Goal: Task Accomplishment & Management: Complete application form

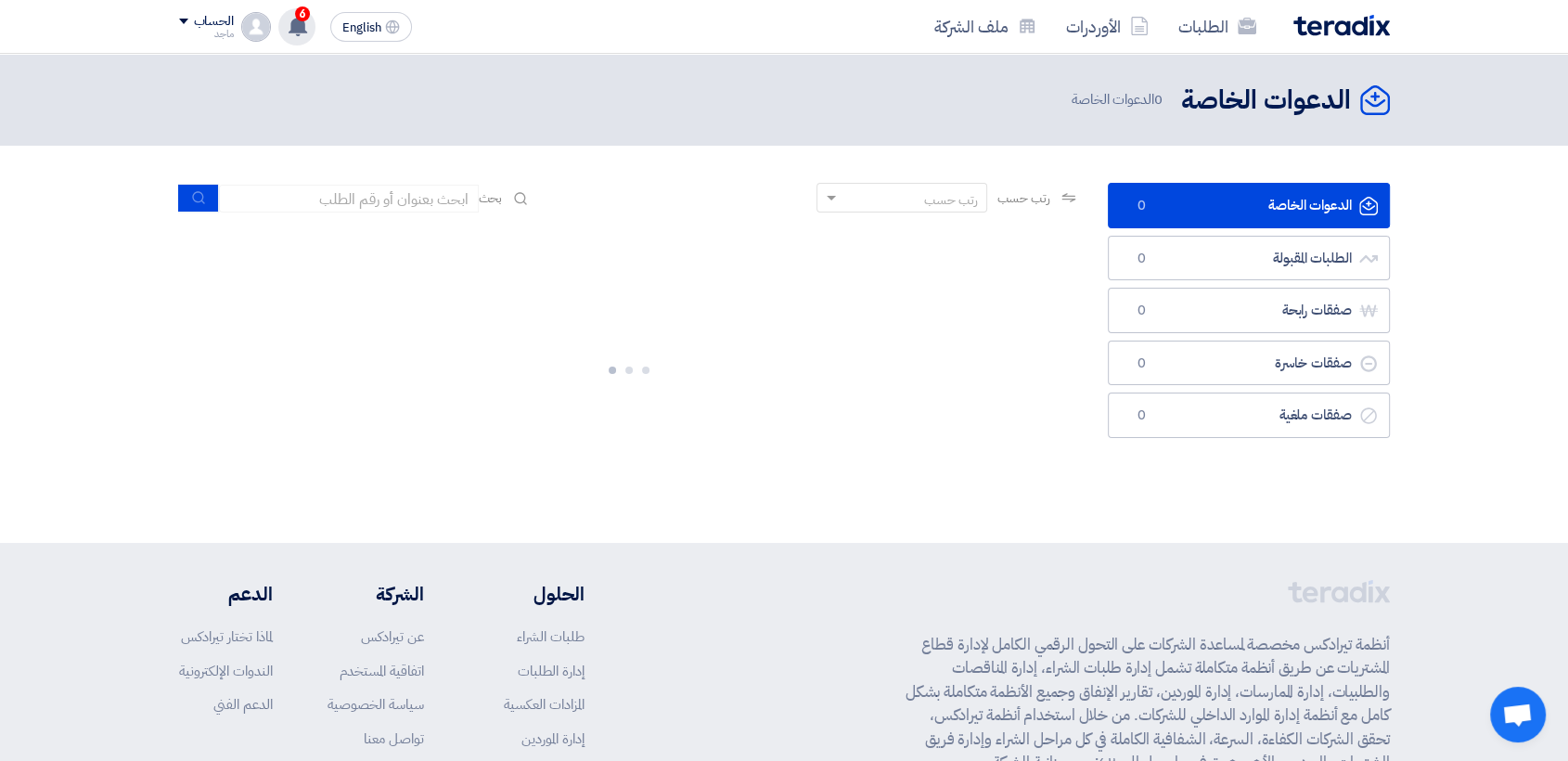
click at [296, 29] on use at bounding box center [298, 26] width 19 height 21
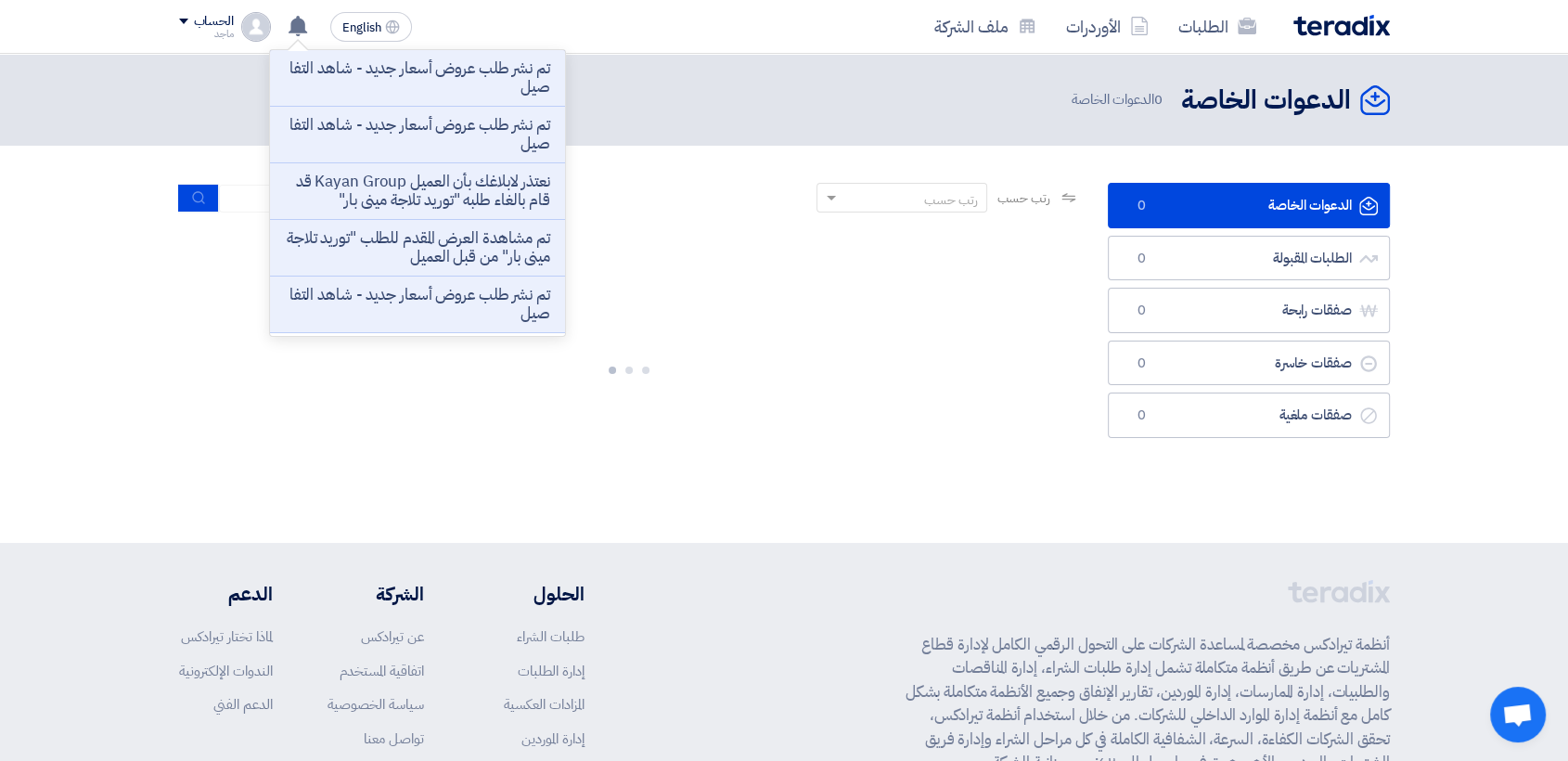
click at [328, 80] on p "تم نشر طلب عروض أسعار جديد - شاهد التفاصيل" at bounding box center [417, 77] width 266 height 37
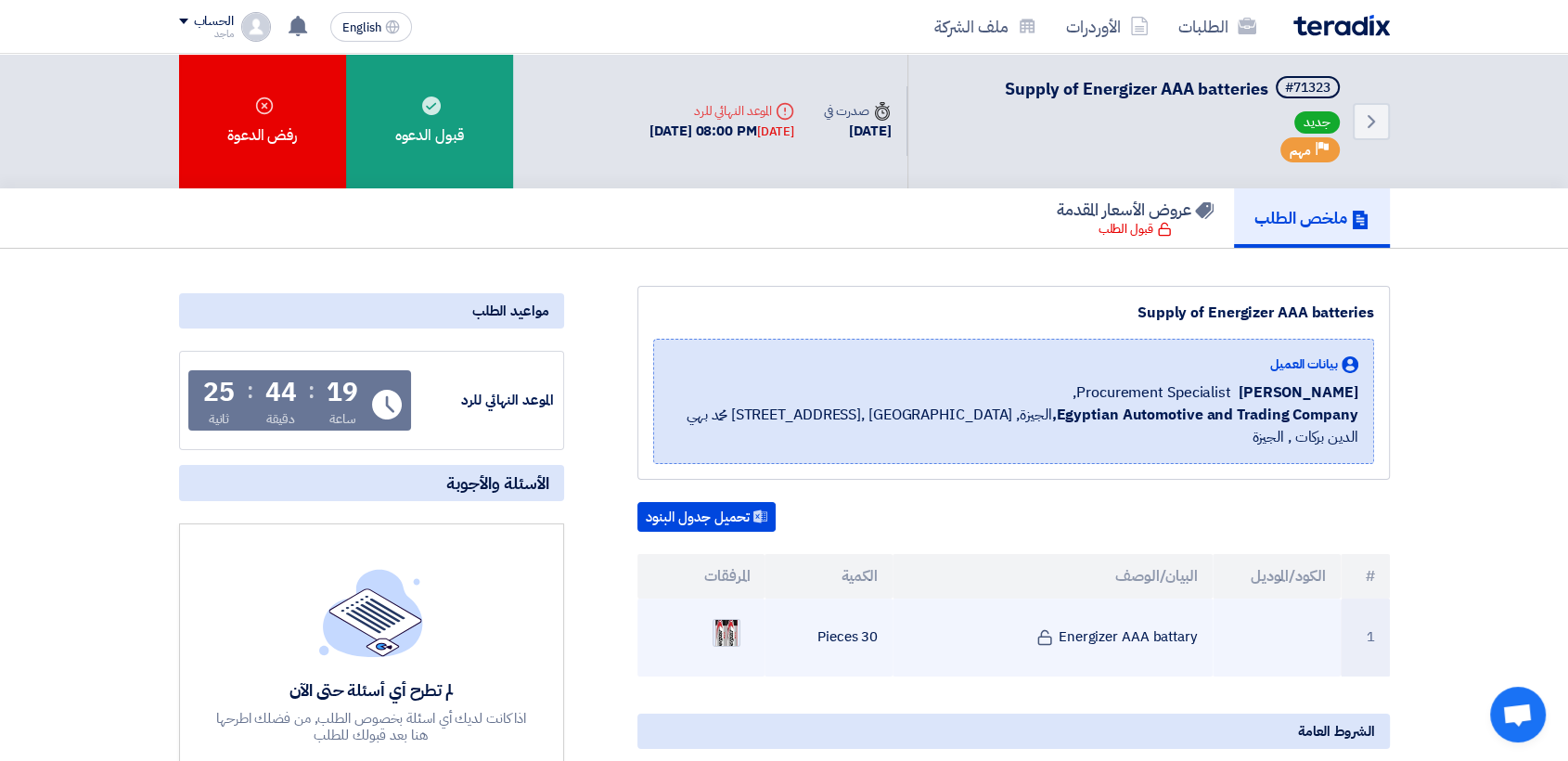
click at [723, 605] on img at bounding box center [727, 632] width 26 height 55
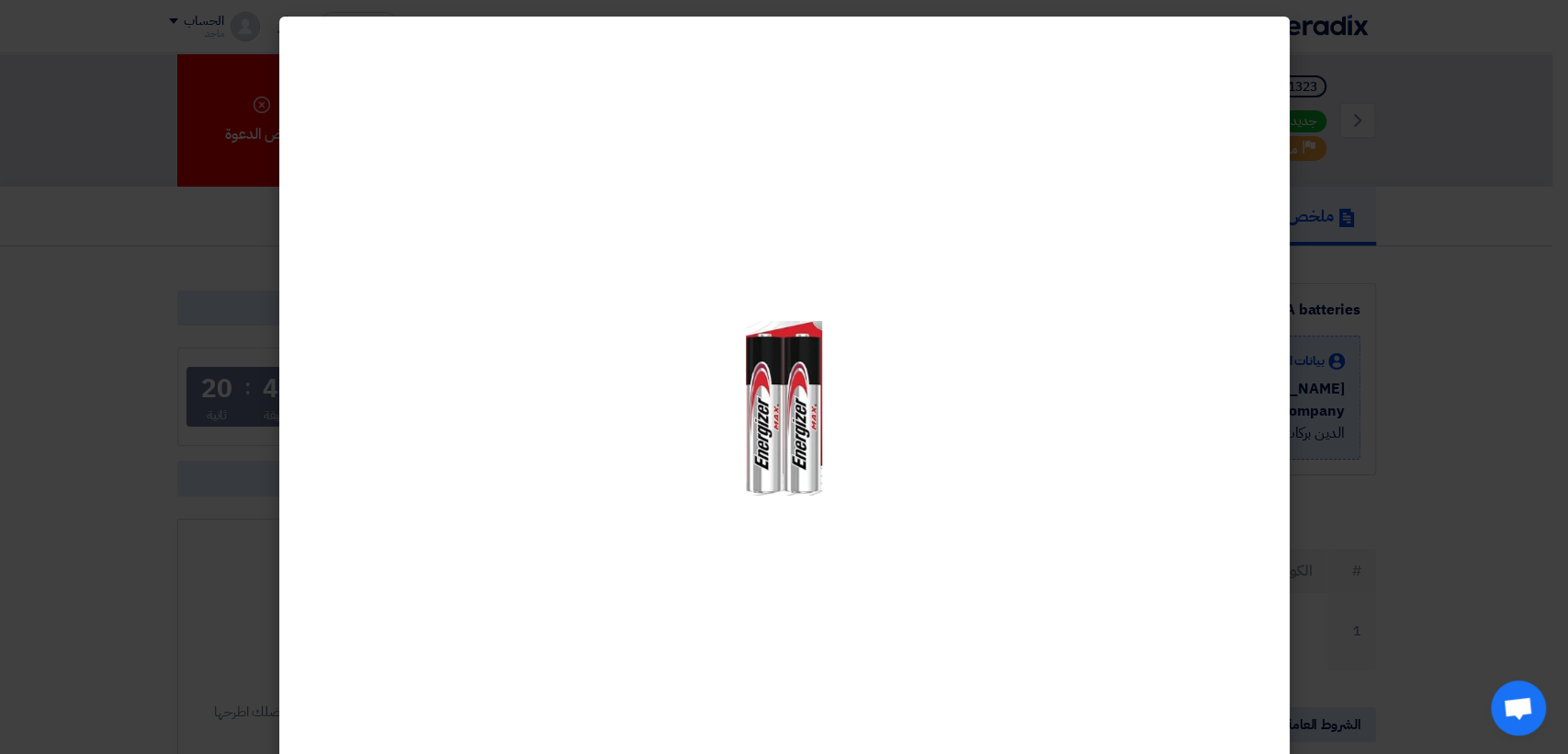
click at [1516, 518] on modal-container at bounding box center [784, 377] width 1568 height 754
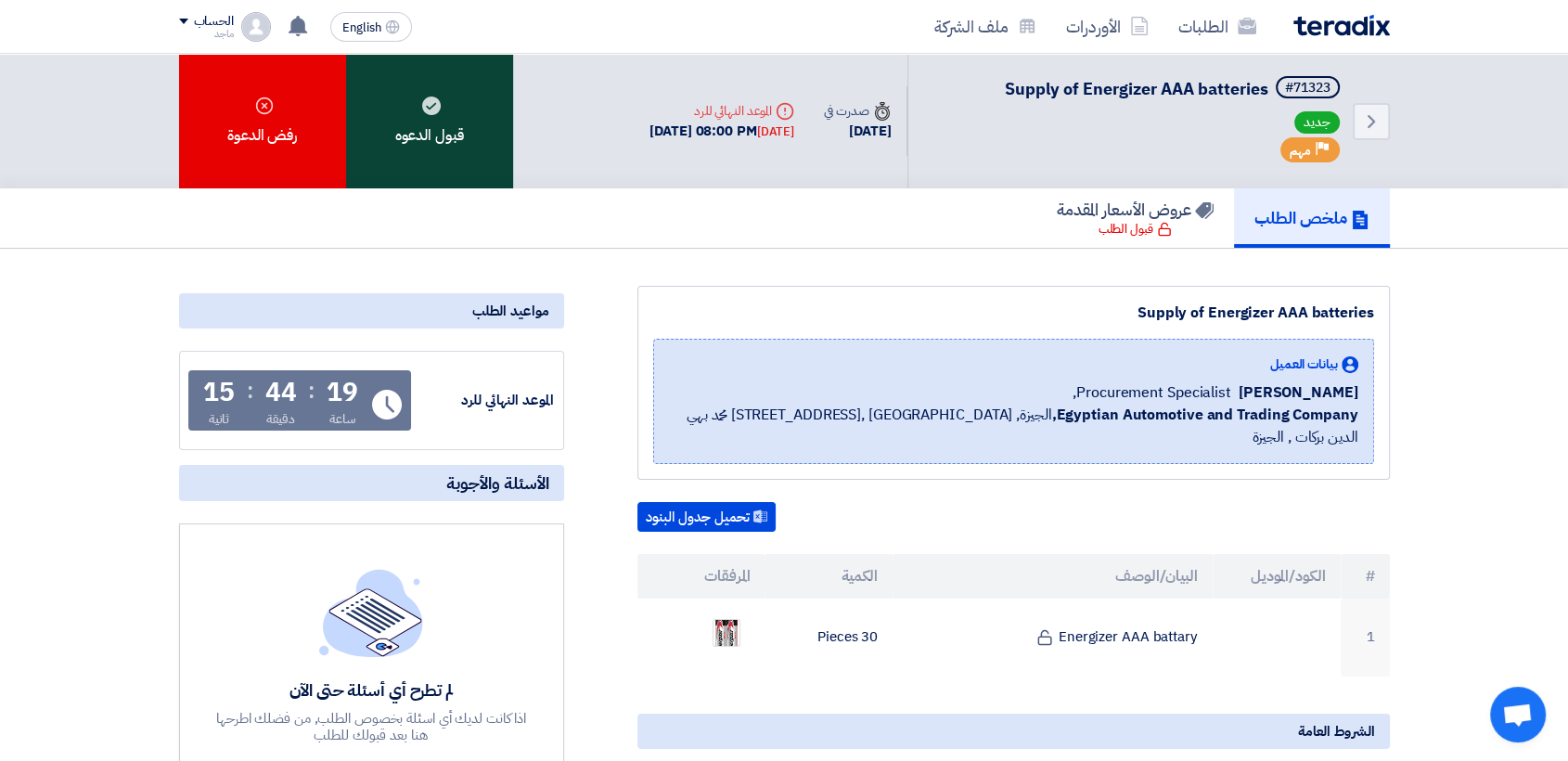
click at [461, 153] on div "قبول الدعوه" at bounding box center [429, 121] width 167 height 135
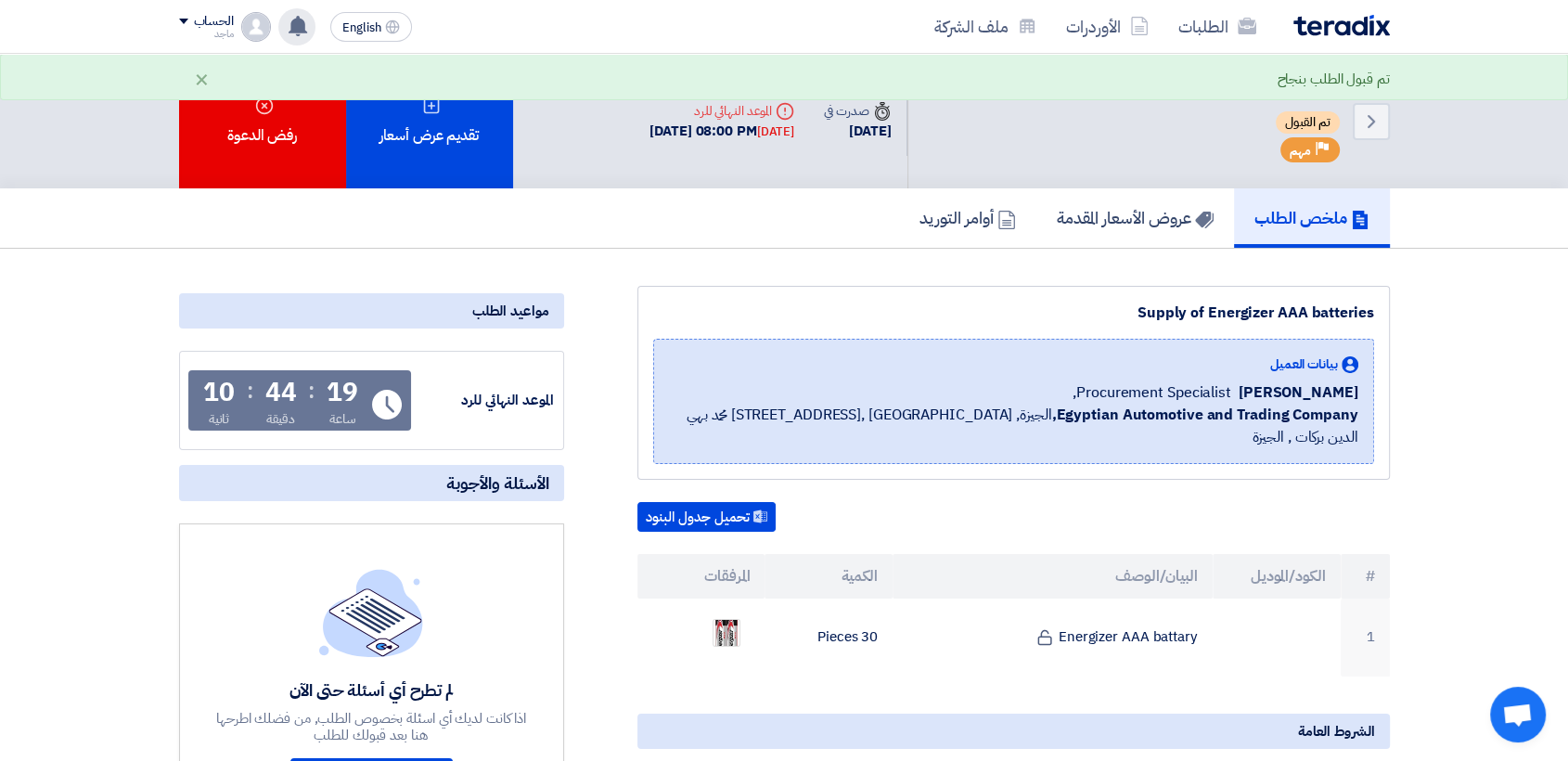
click at [297, 28] on use at bounding box center [298, 26] width 19 height 21
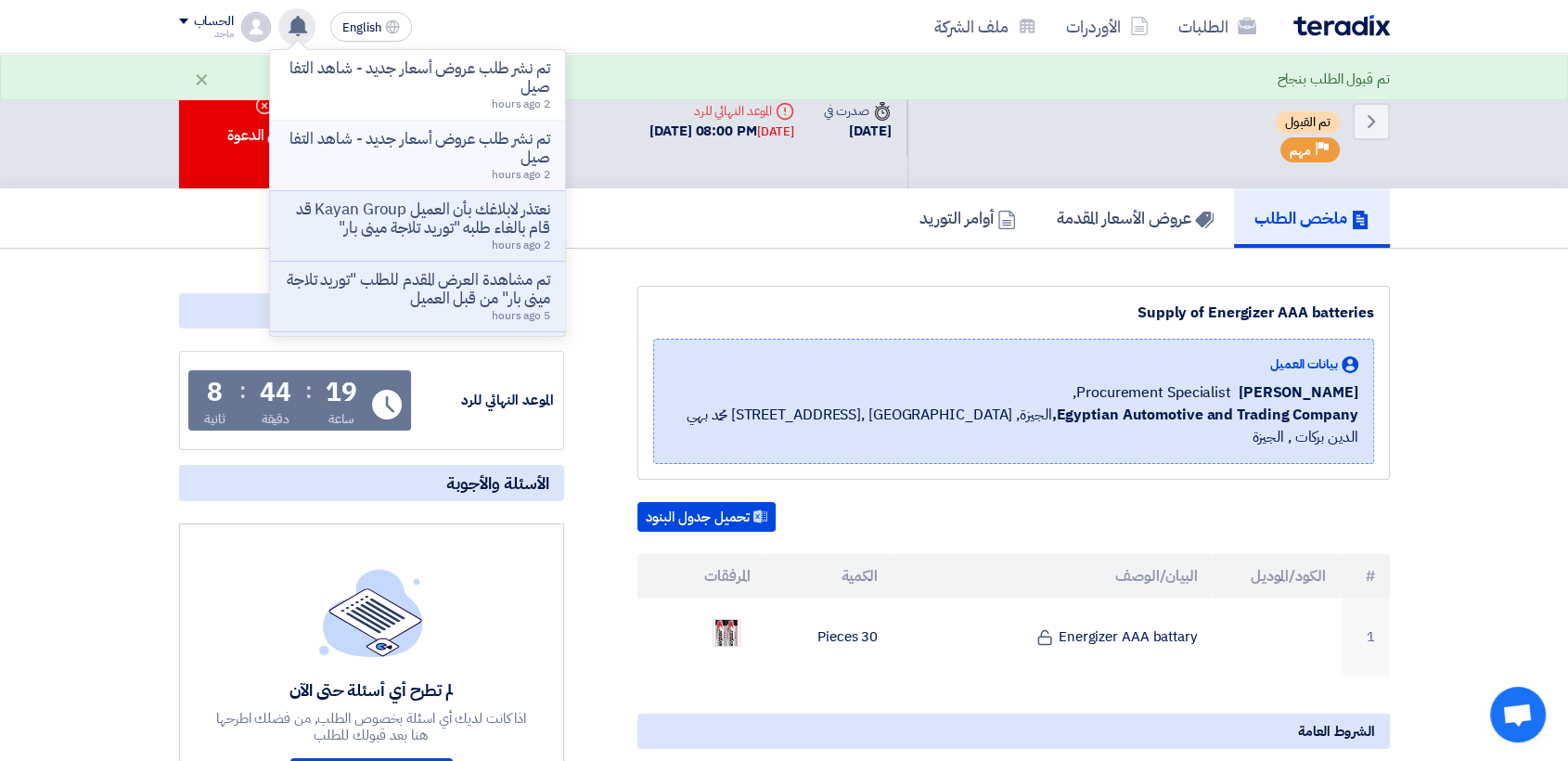
click at [366, 147] on p "تم نشر طلب عروض أسعار جديد - شاهد التفاصيل" at bounding box center [417, 148] width 266 height 37
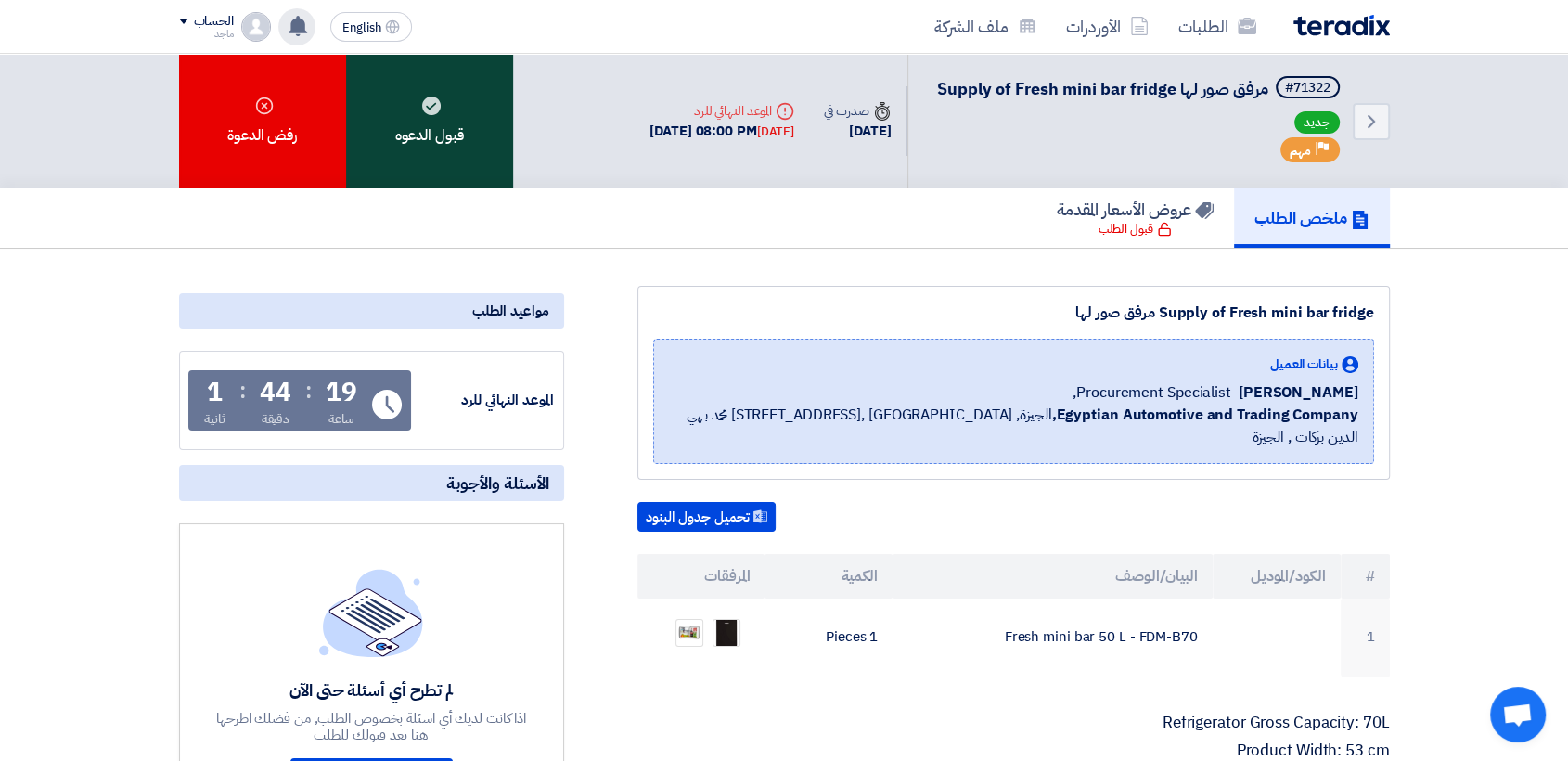
click at [461, 149] on div "قبول الدعوه" at bounding box center [429, 121] width 167 height 135
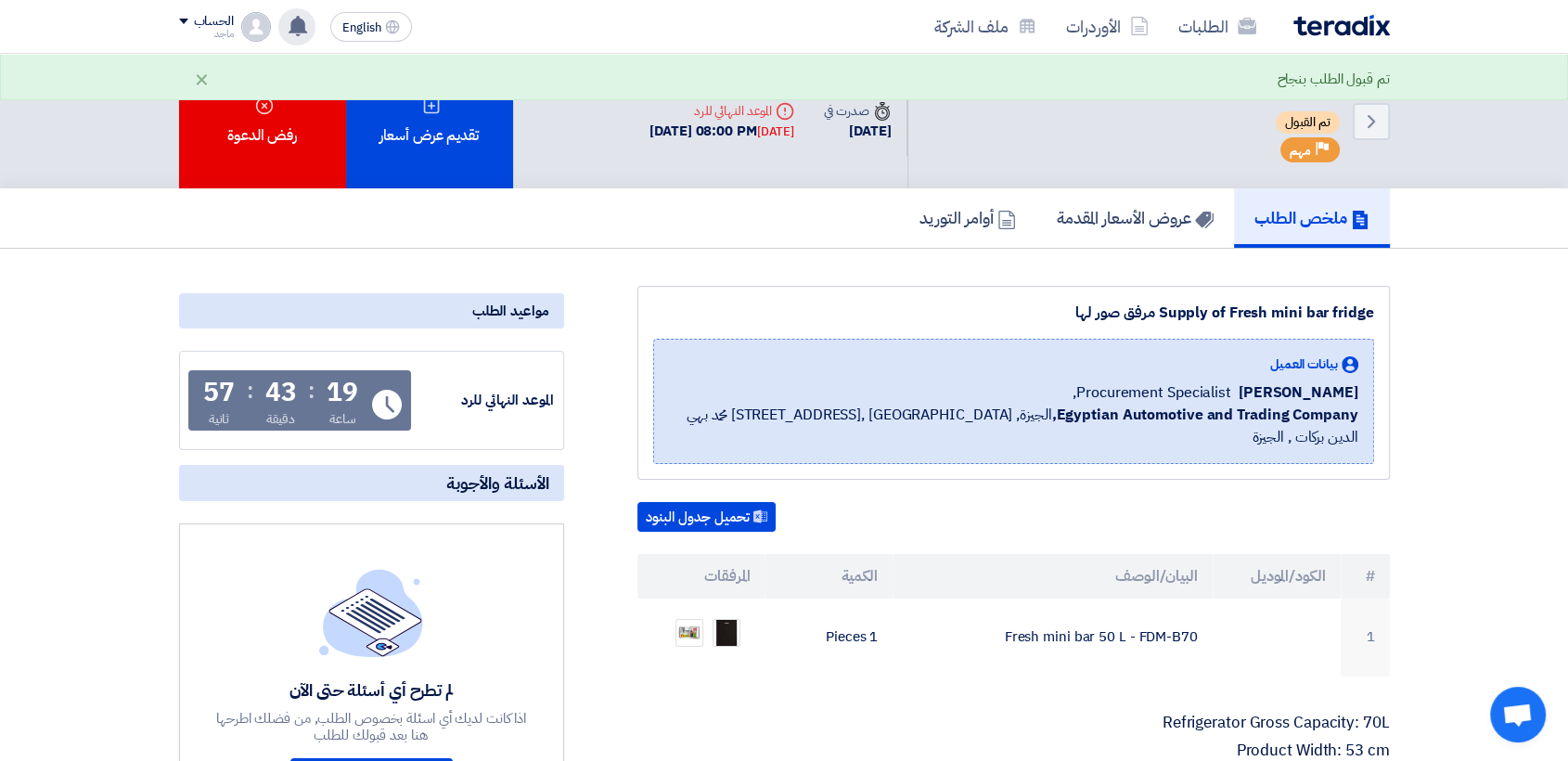
click at [295, 17] on icon at bounding box center [298, 26] width 21 height 21
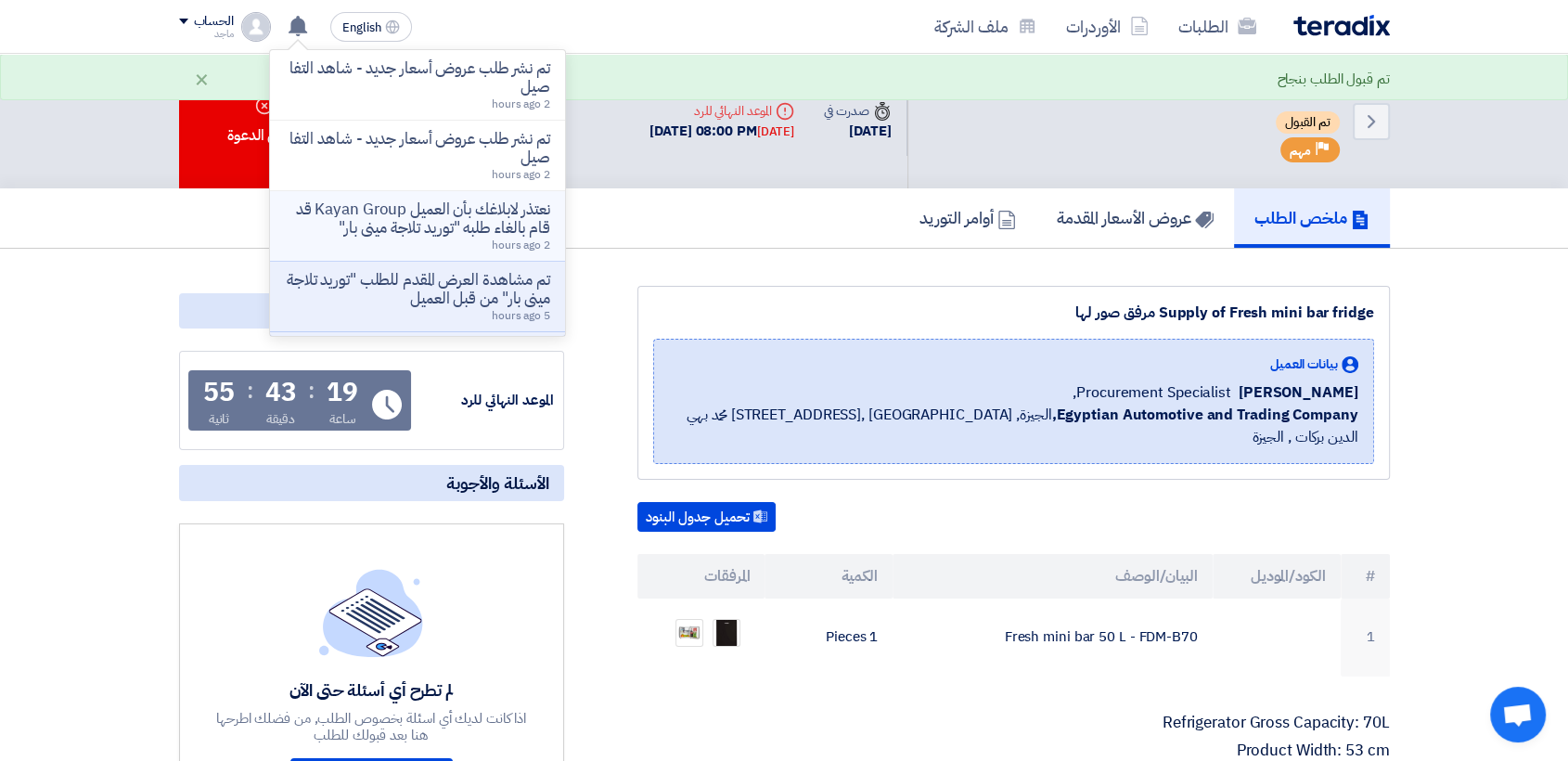
click at [401, 211] on p "نعتذر لابلاغك بأن العميل Kayan Group قد قام بالغاء طلبه "توريد تلاجة مينى بار"" at bounding box center [417, 219] width 266 height 37
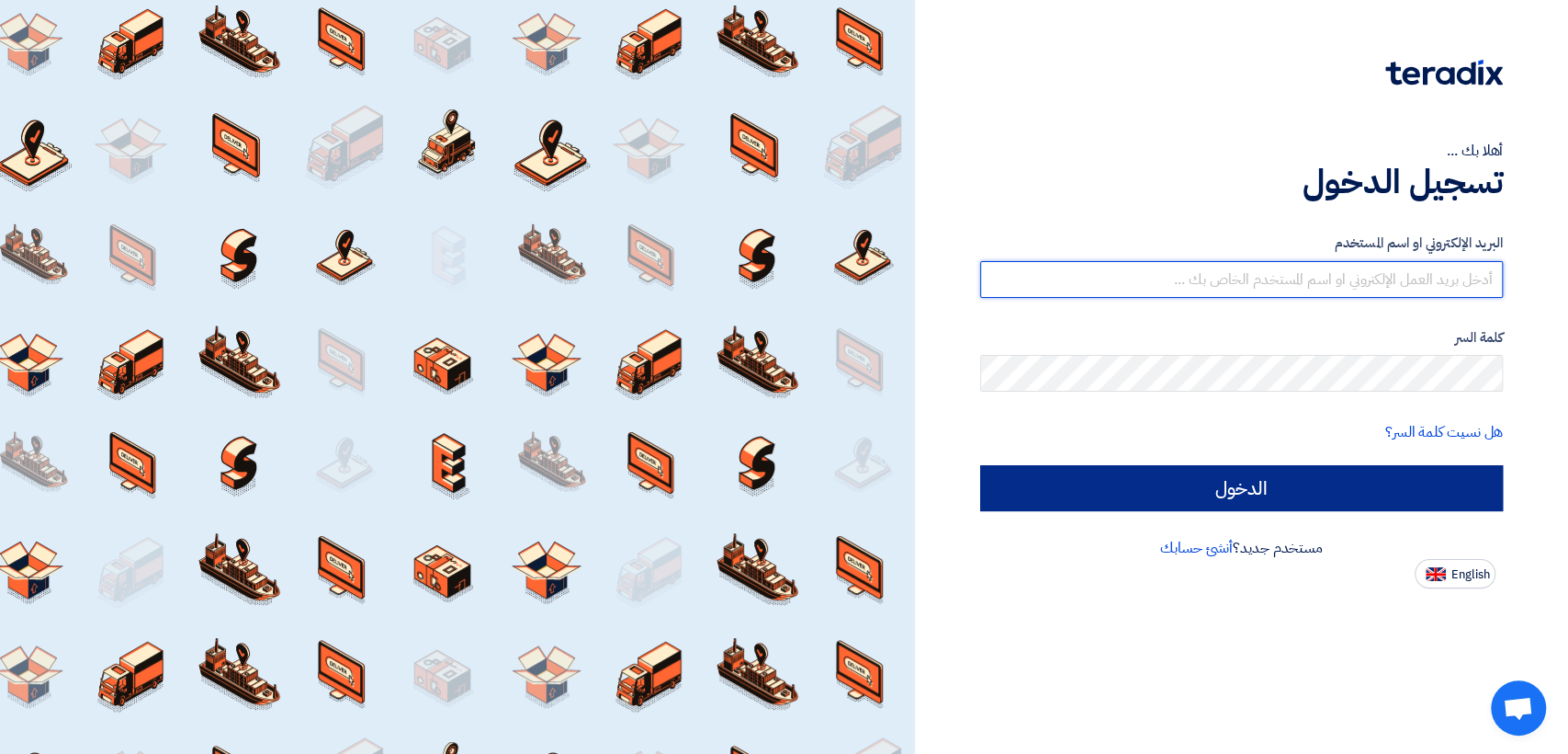
type input "[EMAIL_ADDRESS][DOMAIN_NAME]"
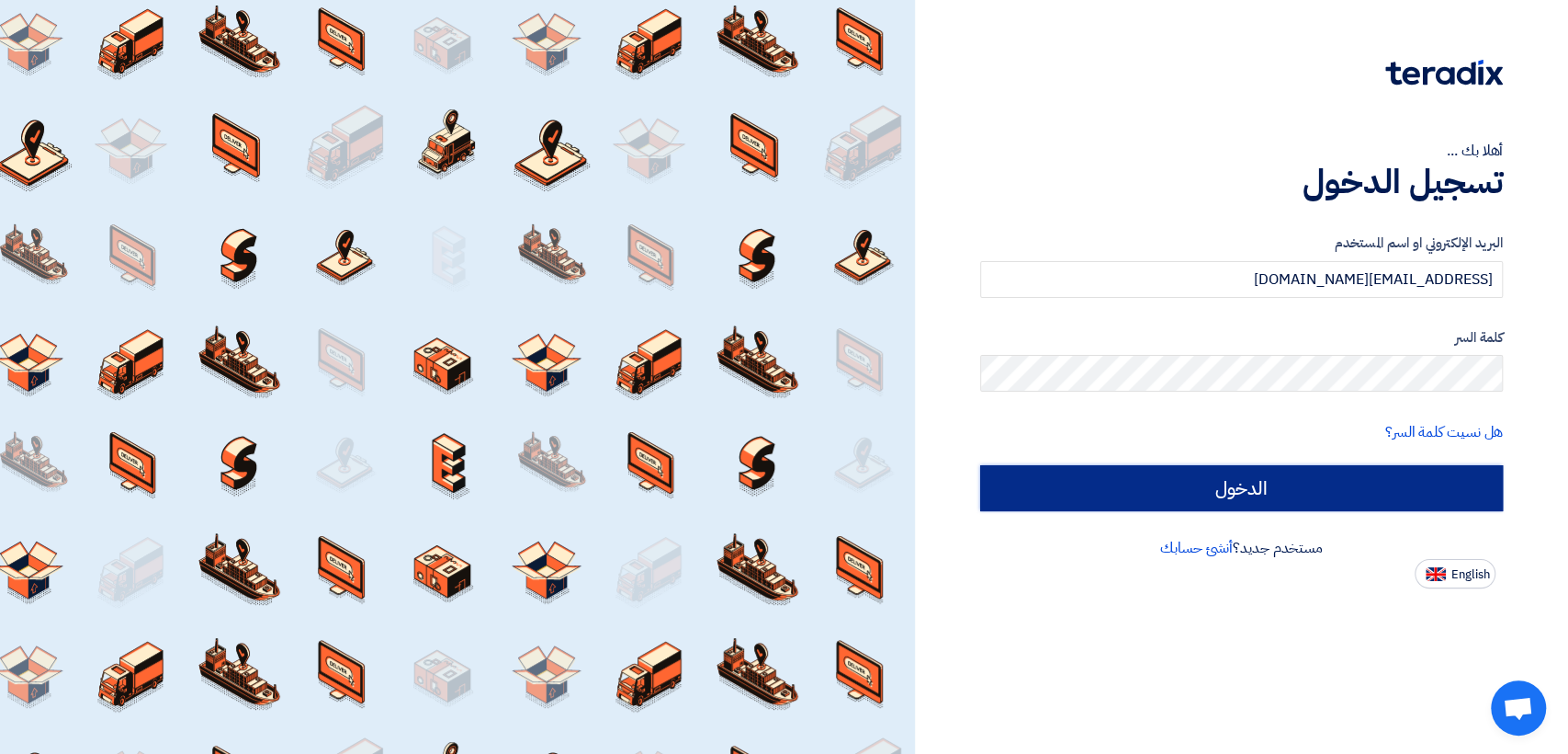
click at [1012, 472] on input "الدخول" at bounding box center [1242, 487] width 522 height 46
click at [1123, 489] on input "الدخول" at bounding box center [1242, 487] width 522 height 46
click at [1090, 500] on input "الدخول" at bounding box center [1242, 487] width 522 height 46
click at [1036, 493] on input "الدخول" at bounding box center [1242, 487] width 522 height 46
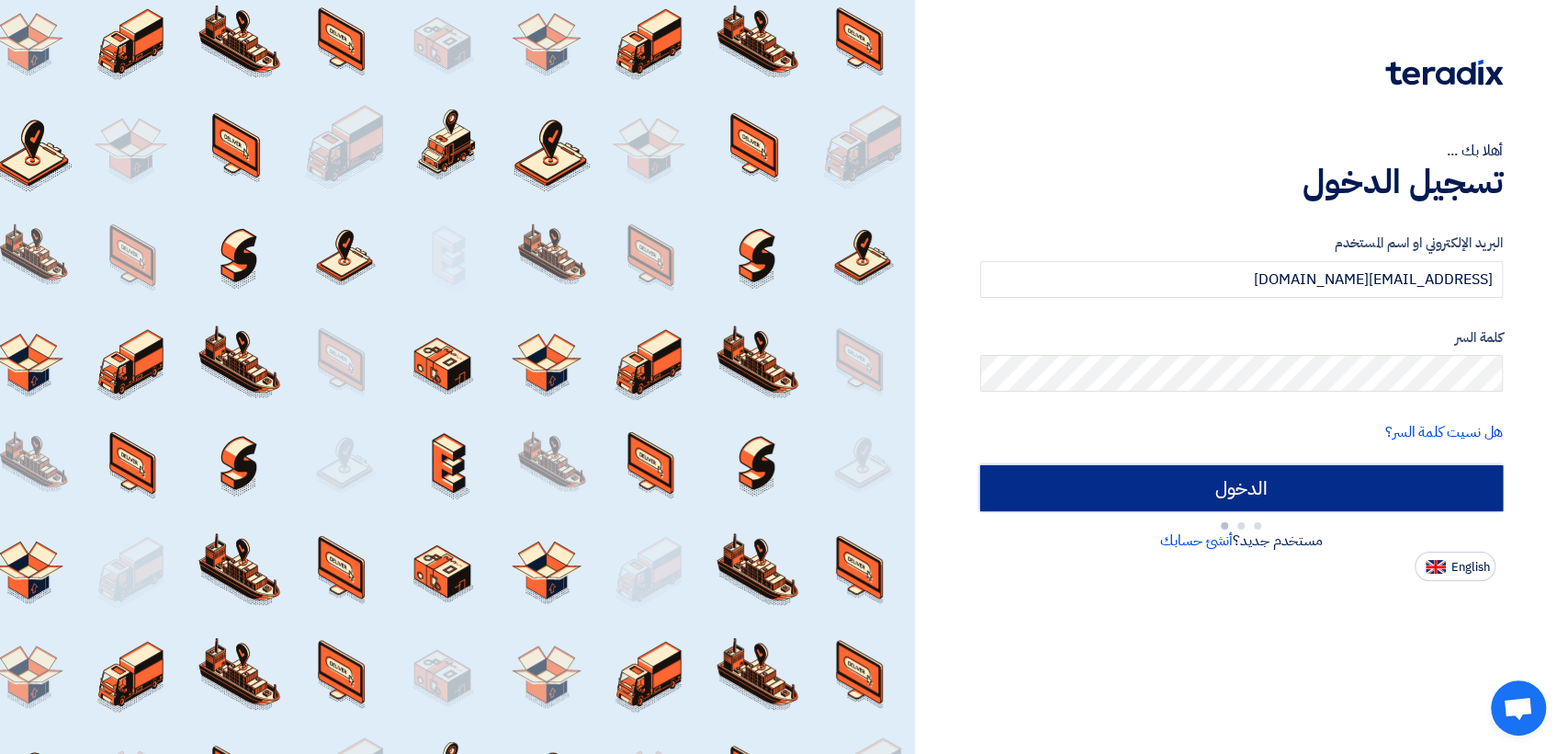
click at [1036, 493] on input "الدخول" at bounding box center [1242, 487] width 522 height 46
click at [1090, 483] on input "الدخول" at bounding box center [1242, 487] width 522 height 46
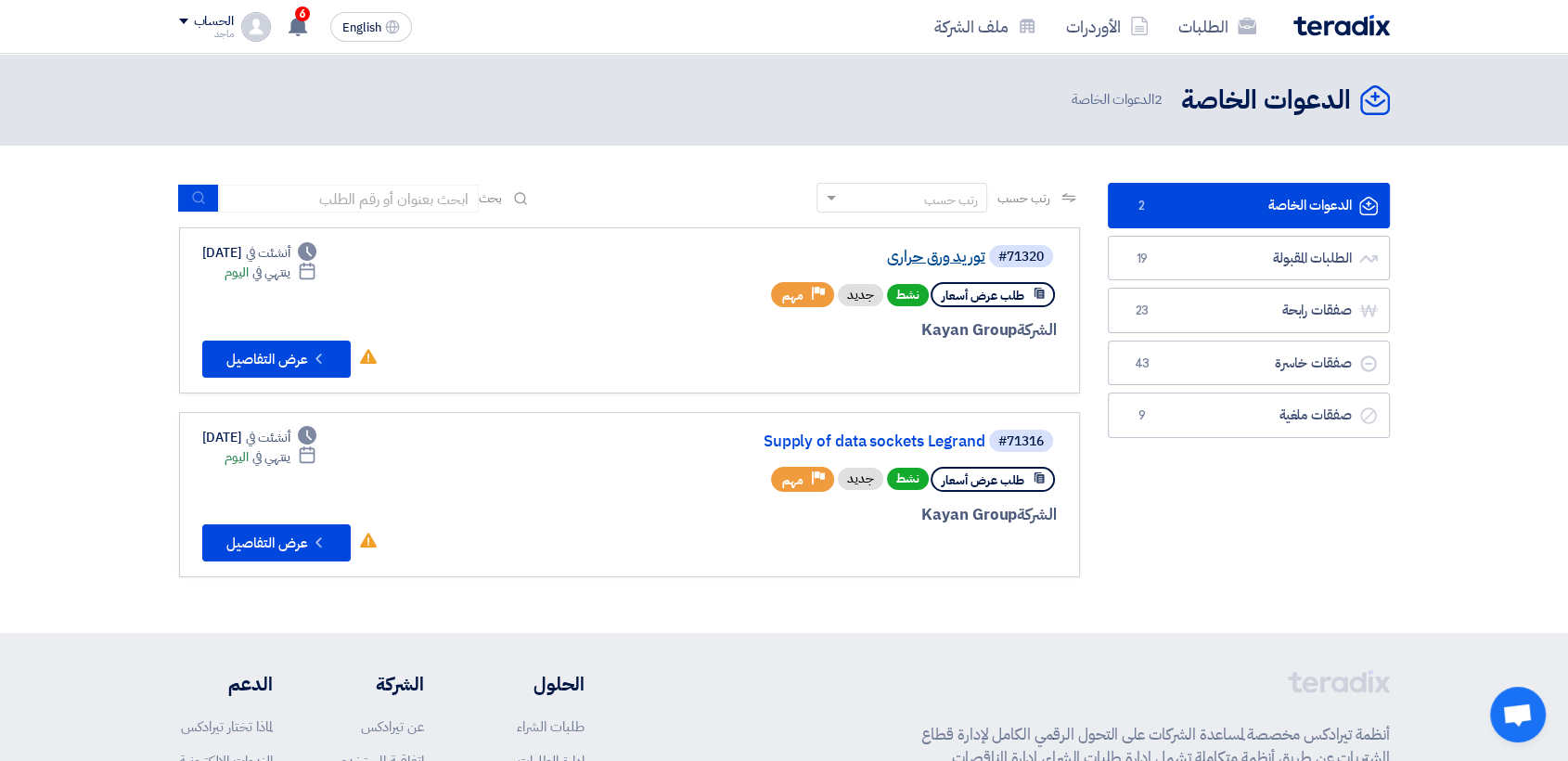
click at [940, 251] on link "توريد ورق حراري" at bounding box center [800, 257] width 371 height 17
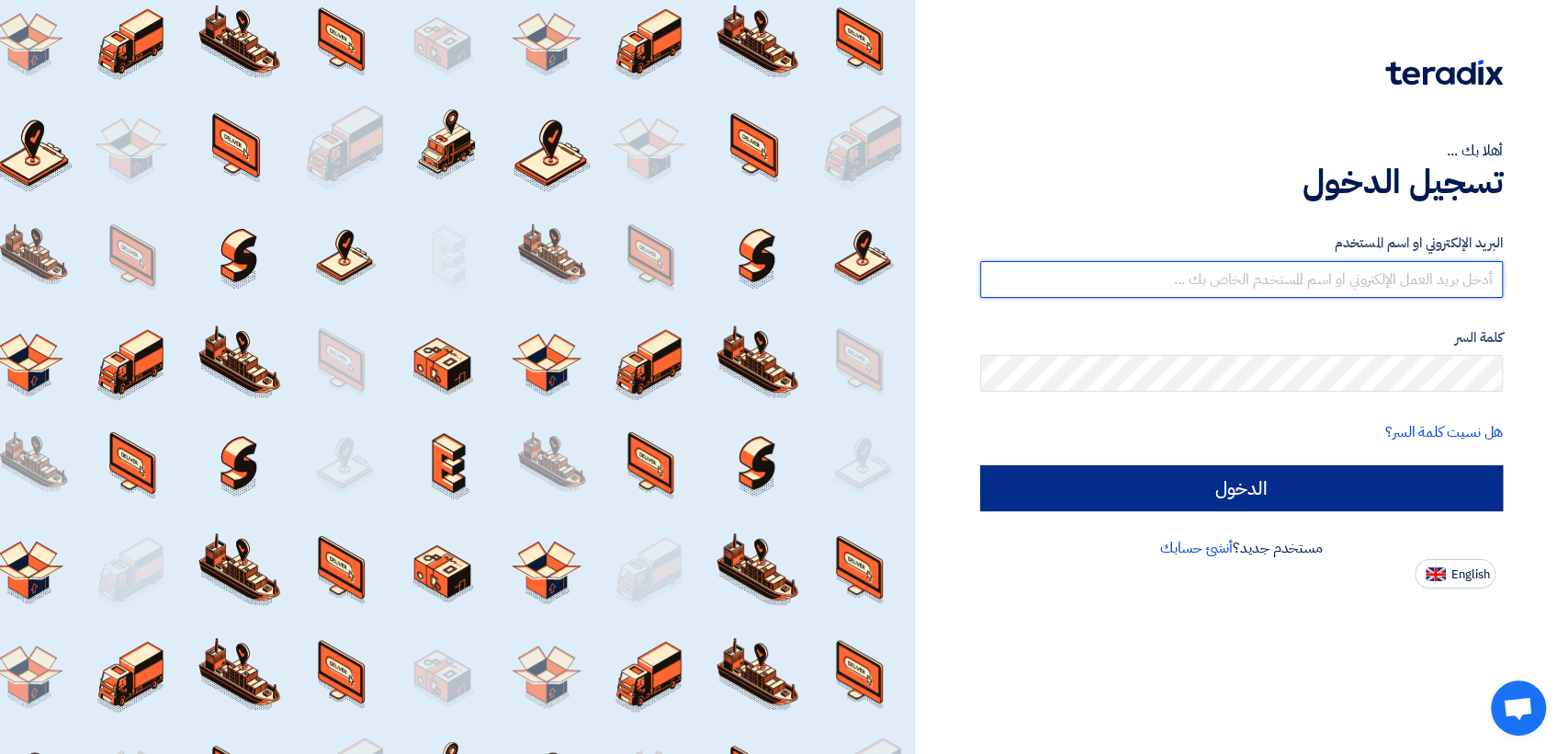
type input "italyaco2030@gmail.com"
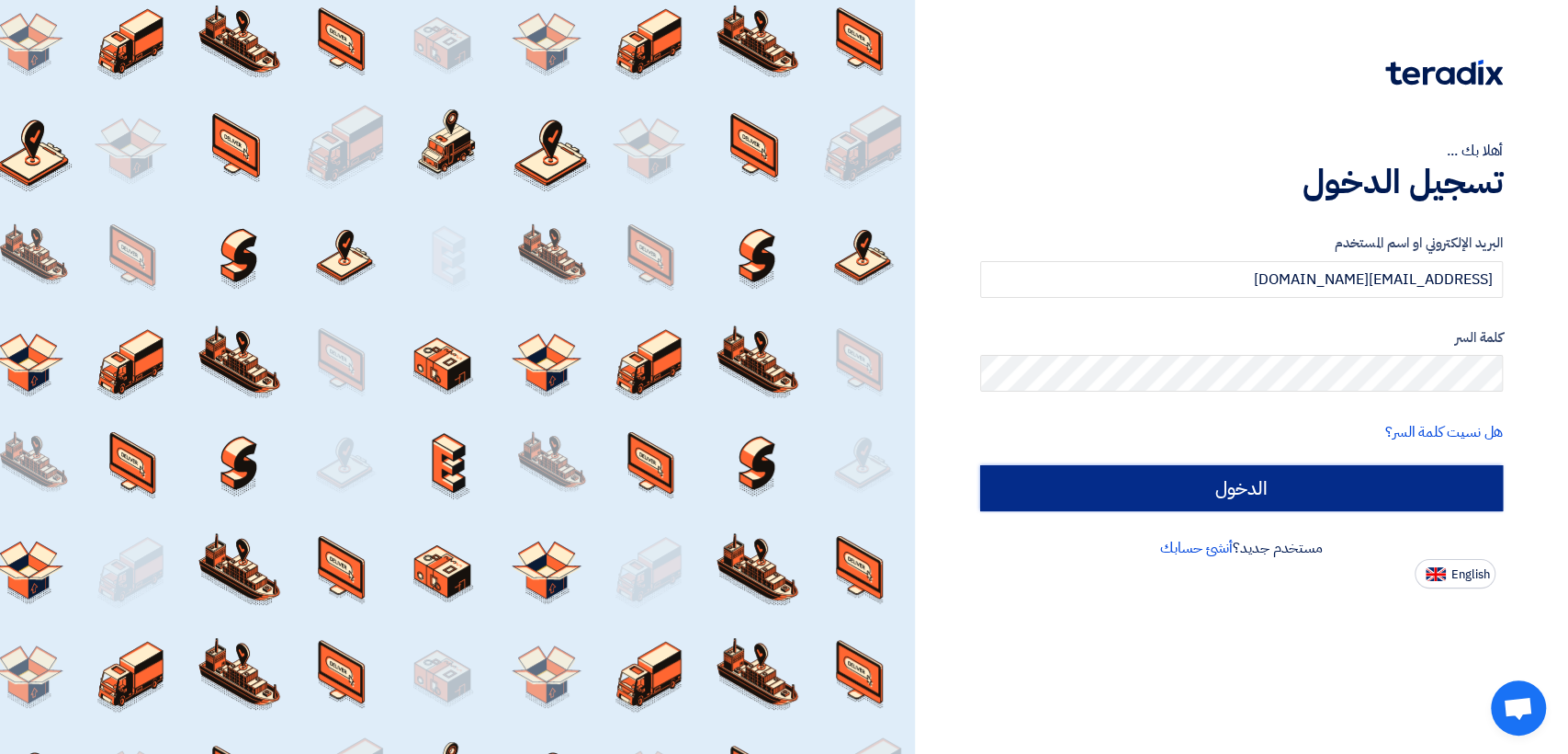
click at [1020, 465] on input "الدخول" at bounding box center [1242, 487] width 522 height 46
click at [1068, 487] on input "الدخول" at bounding box center [1242, 487] width 522 height 46
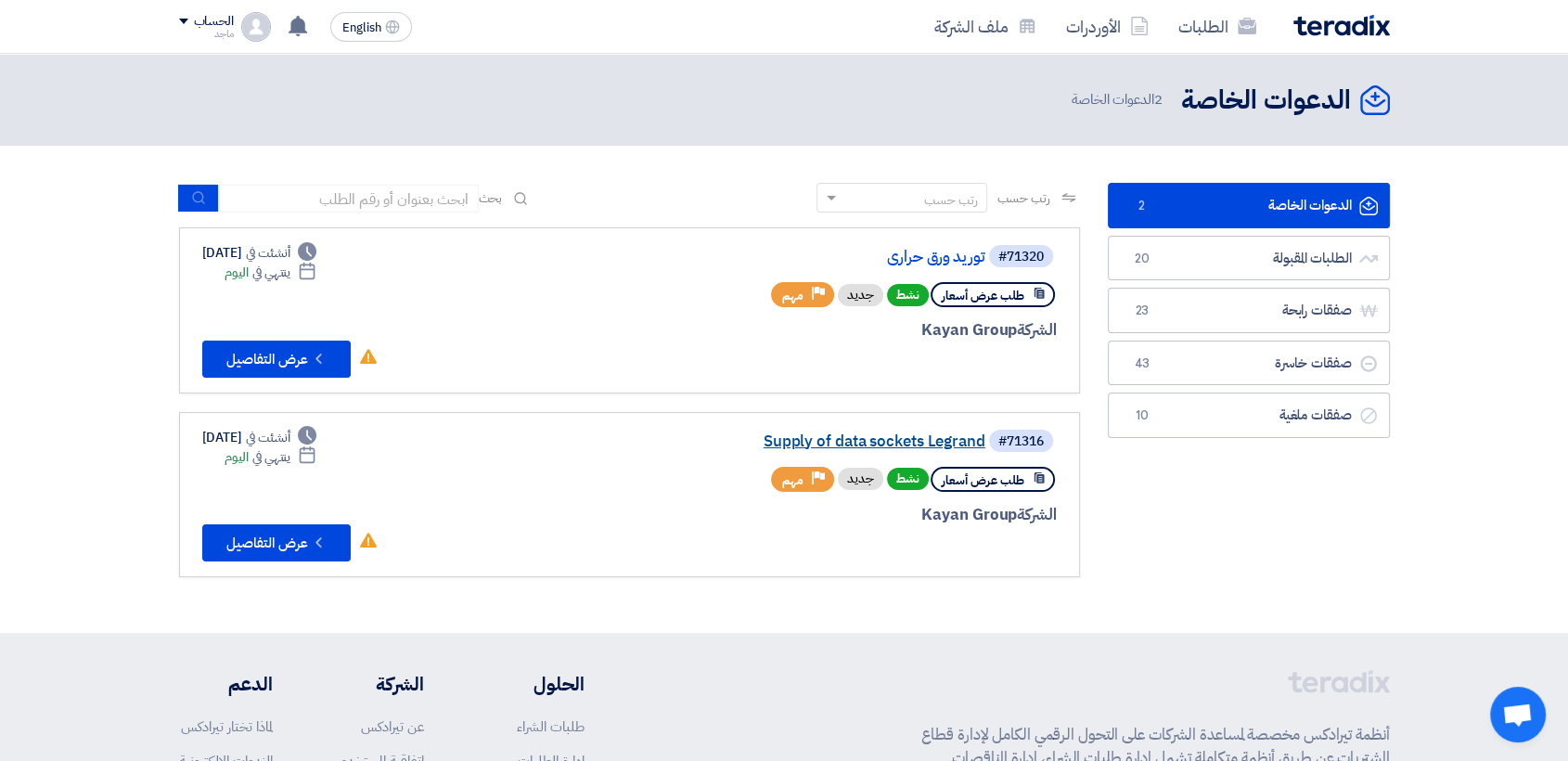
click at [909, 437] on link "Supply of data sockets Legrand" at bounding box center [800, 442] width 371 height 17
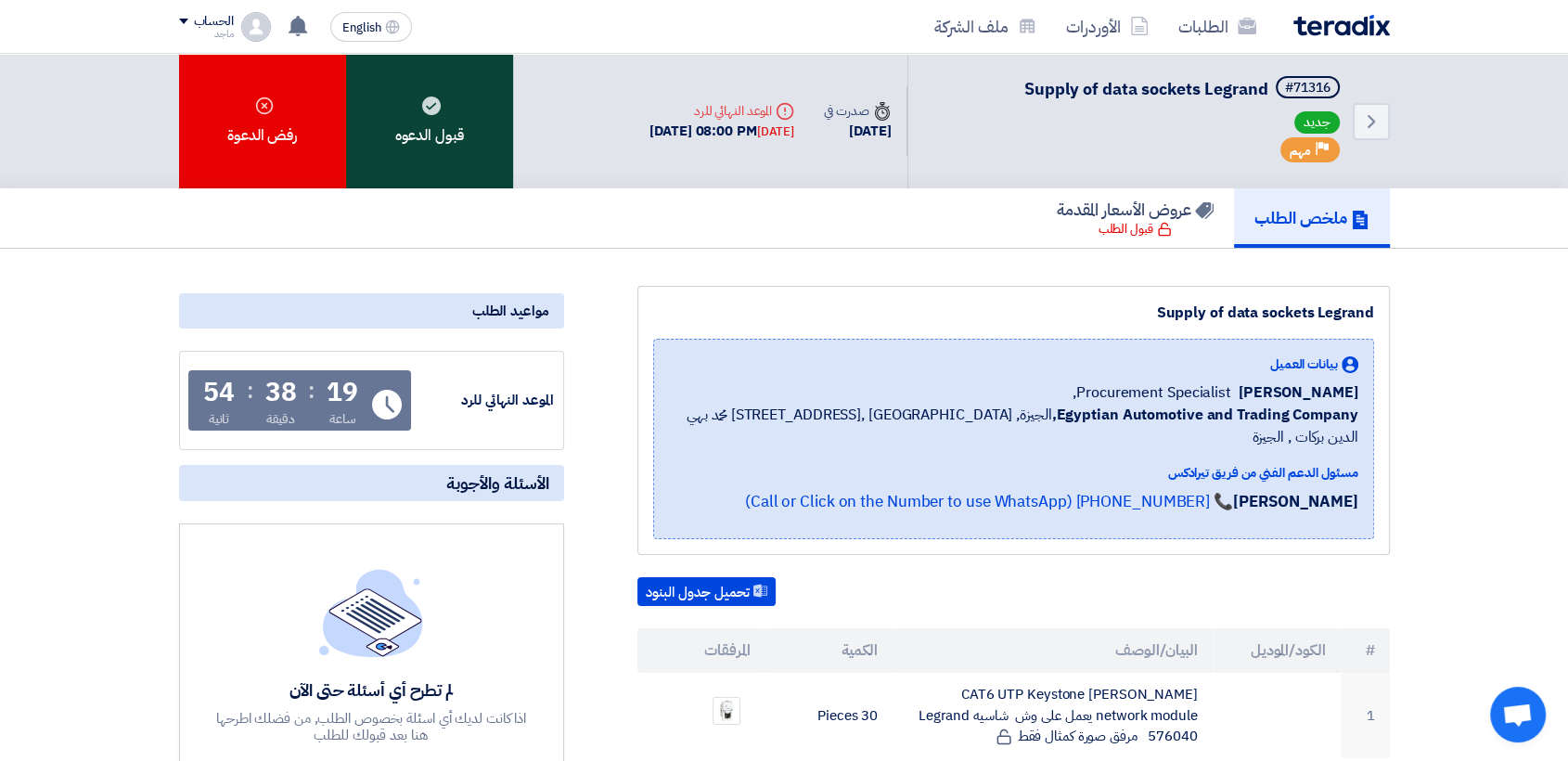
click at [454, 142] on div "قبول الدعوه" at bounding box center [429, 121] width 167 height 135
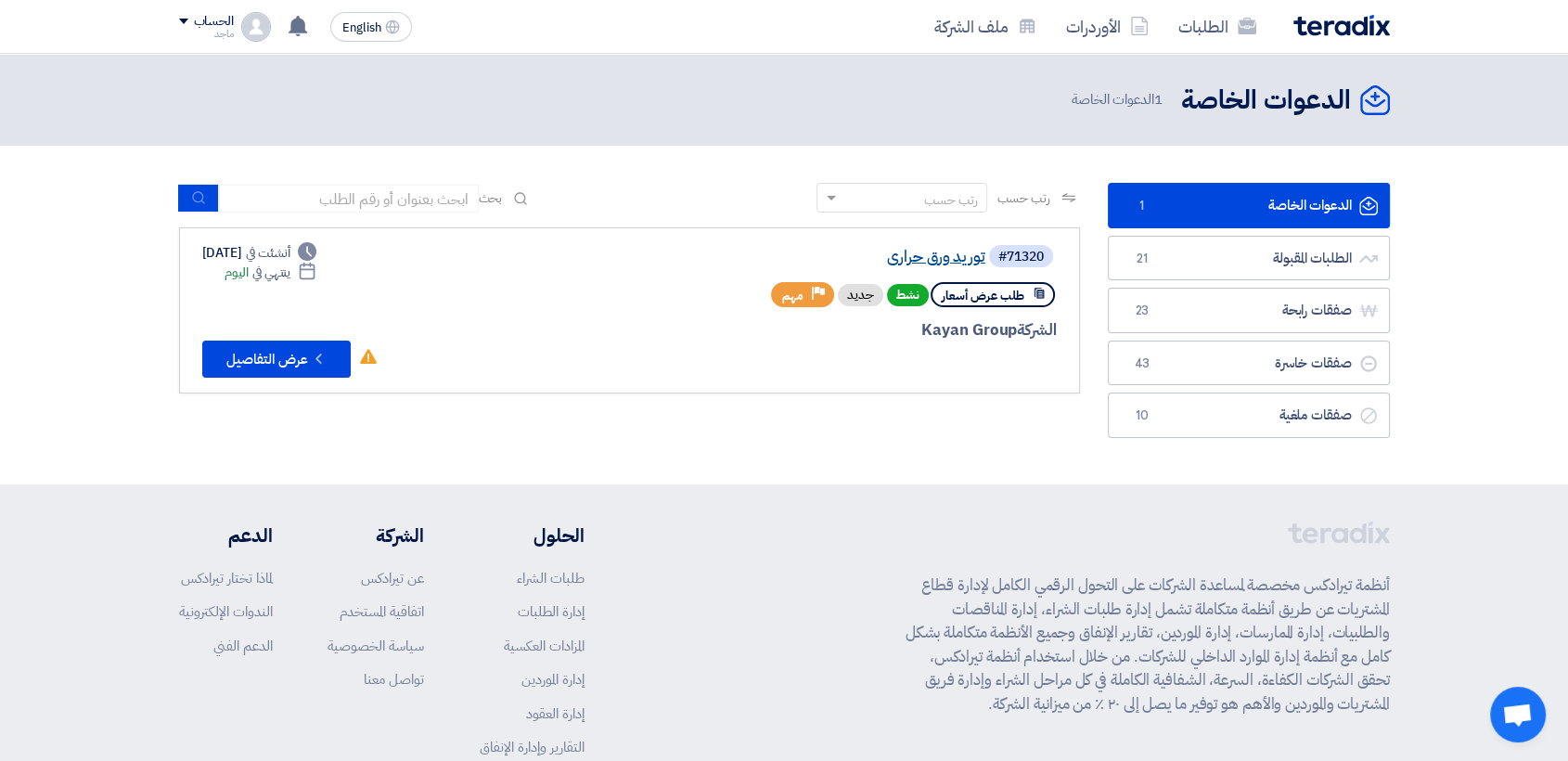
click at [949, 257] on link "توريد ورق حراري" at bounding box center [800, 257] width 371 height 17
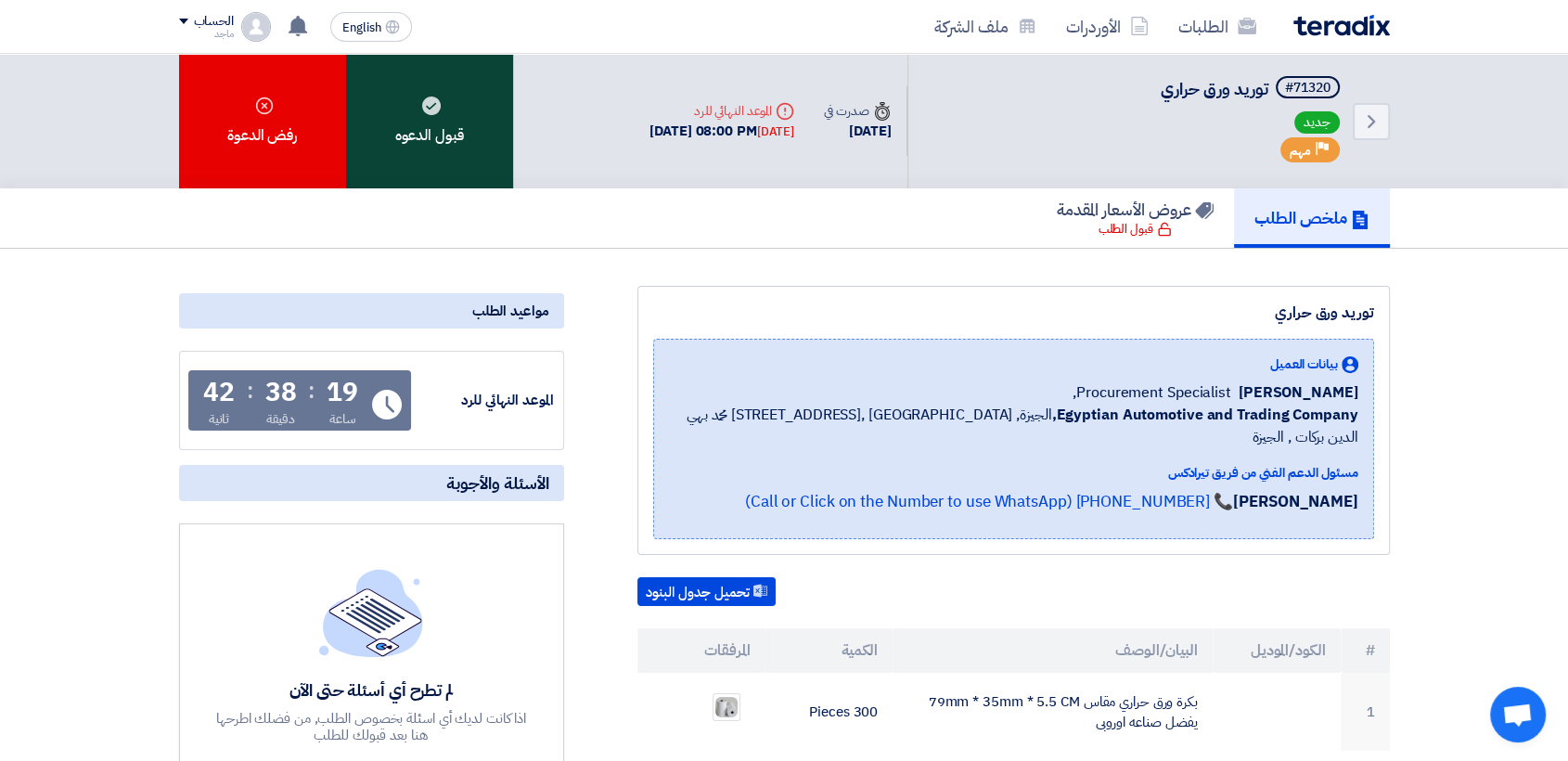
click at [472, 143] on div "قبول الدعوه" at bounding box center [429, 121] width 167 height 135
